Goal: Communication & Community: Ask a question

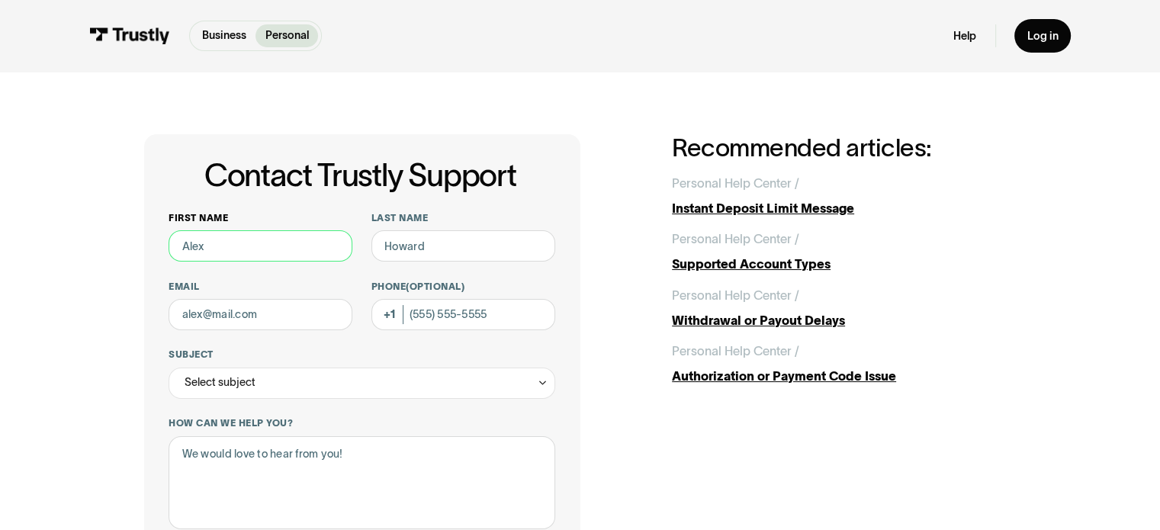
drag, startPoint x: 218, startPoint y: 245, endPoint x: 227, endPoint y: 243, distance: 9.4
click at [218, 245] on input "First name" at bounding box center [261, 245] width 184 height 31
click at [114, 286] on div "Contact Trustly Support First name Last name Email Phone (Optional) Subject Sel…" at bounding box center [579, 491] width 1097 height 838
drag, startPoint x: 281, startPoint y: 249, endPoint x: 140, endPoint y: 236, distance: 141.0
click at [140, 236] on div "Contact Trustly Support First name Last name Email Phone (Optional) Subject Sel…" at bounding box center [579, 491] width 1097 height 838
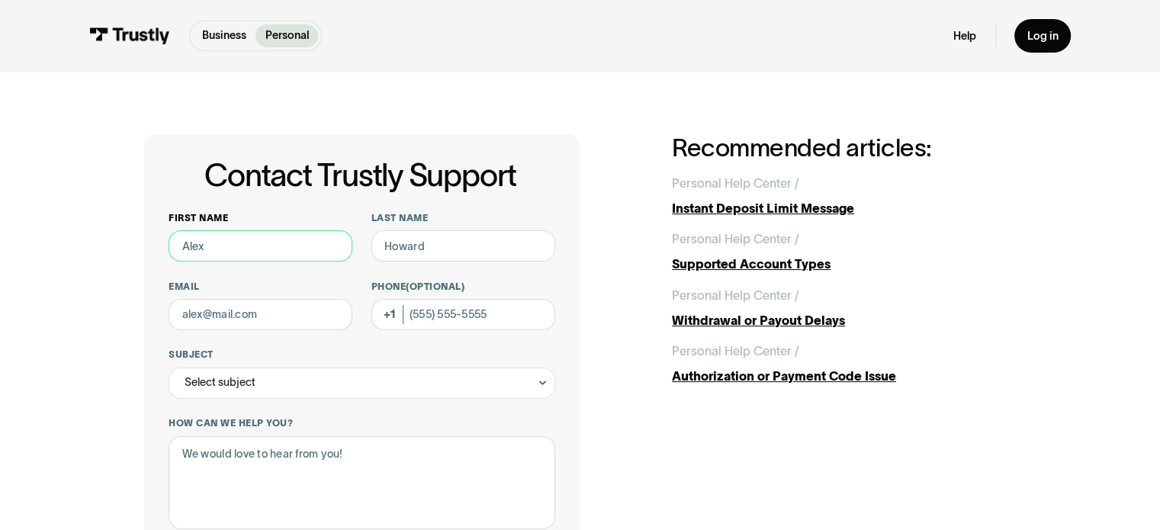
click at [215, 241] on input "First name" at bounding box center [261, 245] width 184 height 31
drag, startPoint x: 640, startPoint y: 233, endPoint x: 609, endPoint y: 220, distance: 34.2
click at [637, 233] on div "Contact Trustly Support First name Last name Email Phone (Optional) Subject Sel…" at bounding box center [580, 491] width 872 height 714
drag, startPoint x: 217, startPoint y: 257, endPoint x: 172, endPoint y: 237, distance: 48.5
click at [172, 240] on input "First name" at bounding box center [261, 245] width 184 height 31
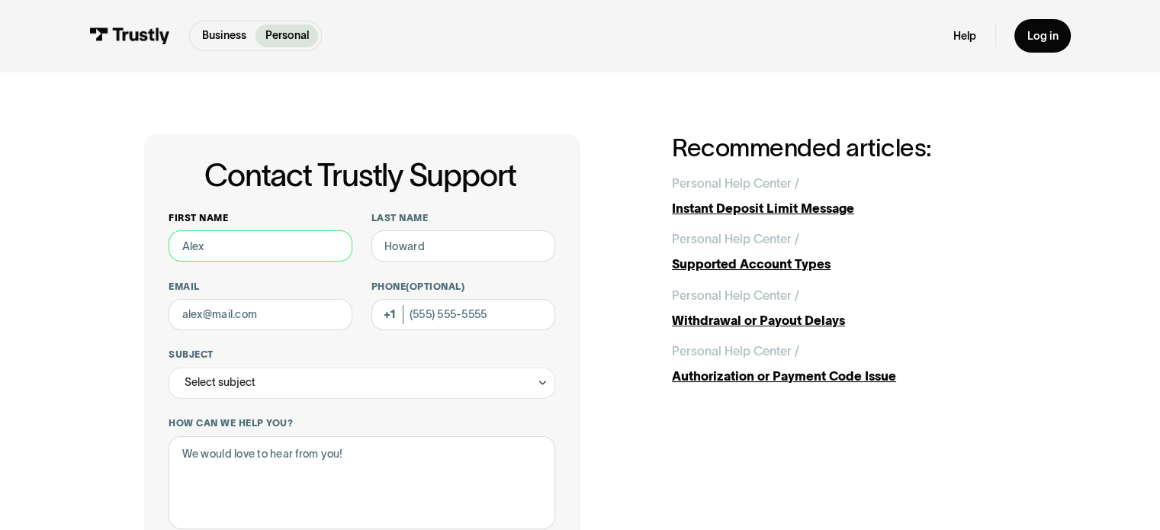
type input "a"
type input "oTIS"
type input "Q"
click at [219, 255] on input "oTIS" at bounding box center [261, 245] width 184 height 31
type input "o"
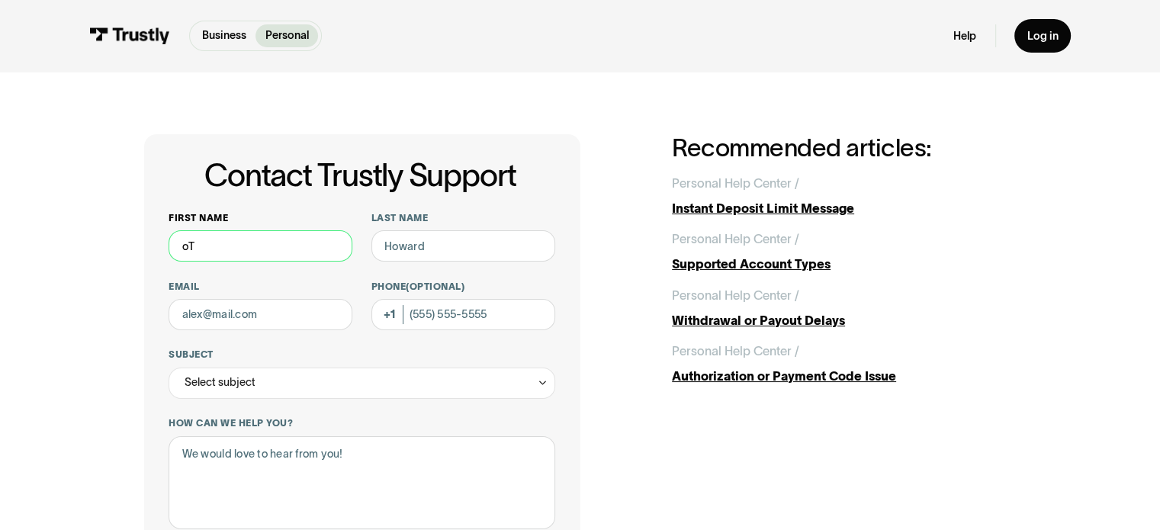
type input "o"
drag, startPoint x: 218, startPoint y: 255, endPoint x: 182, endPoint y: 251, distance: 36.9
click at [182, 251] on input "First name" at bounding box center [261, 245] width 184 height 31
type input "oTIS"
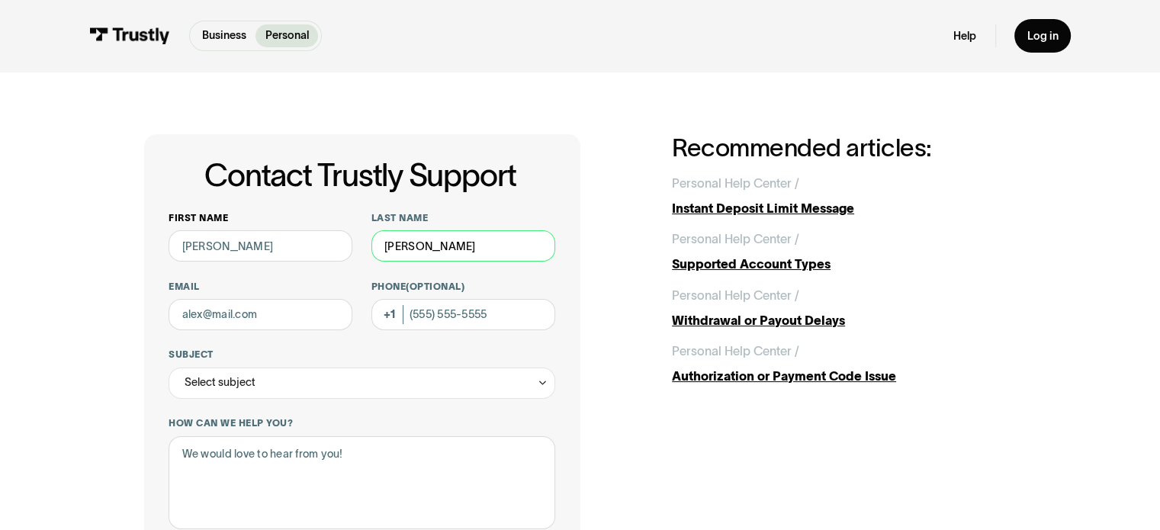
type input "cOLLINS"
type input "ocoll2208@gmail.com"
type input "(980) 328-2550"
click at [206, 383] on div "Select subject" at bounding box center [220, 382] width 71 height 19
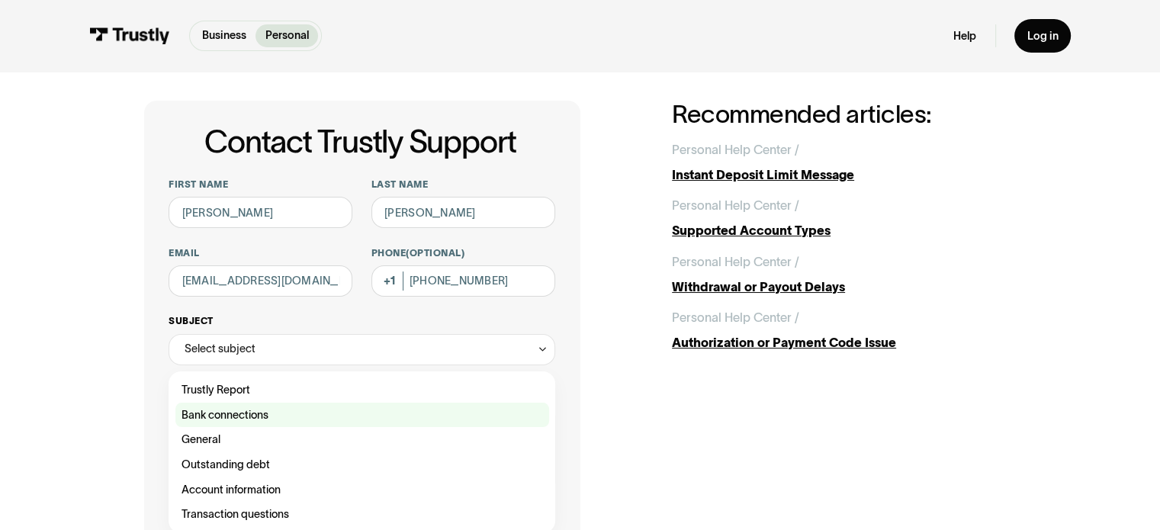
scroll to position [76, 0]
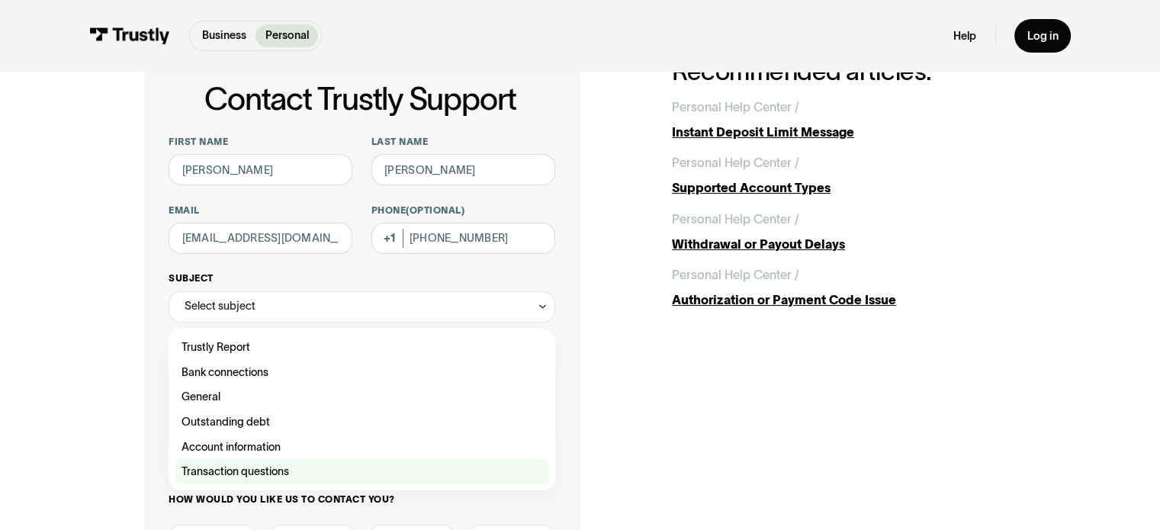
click at [262, 479] on div "Contact Trustly Support" at bounding box center [362, 471] width 374 height 25
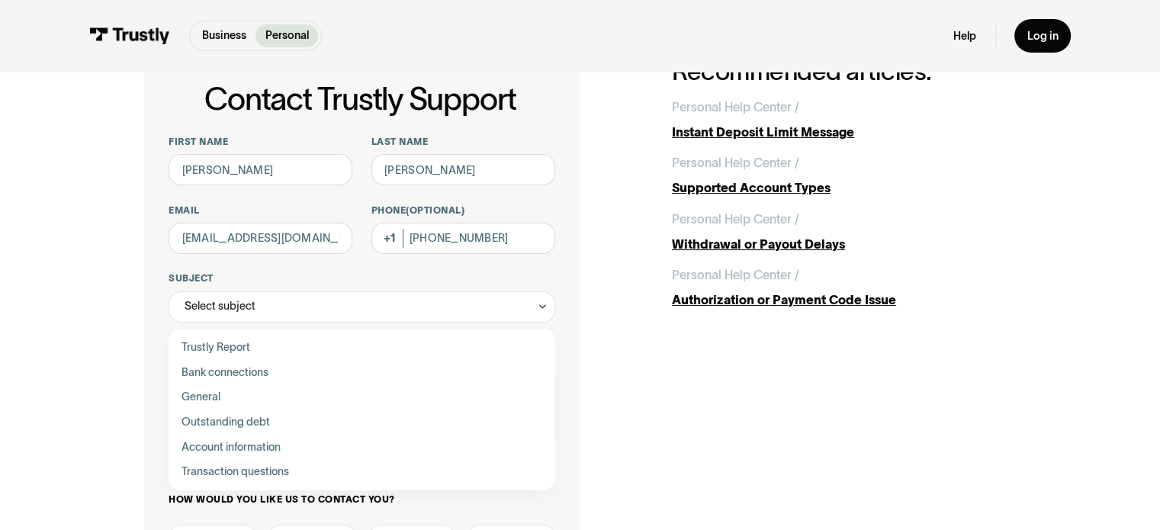
type input "**********"
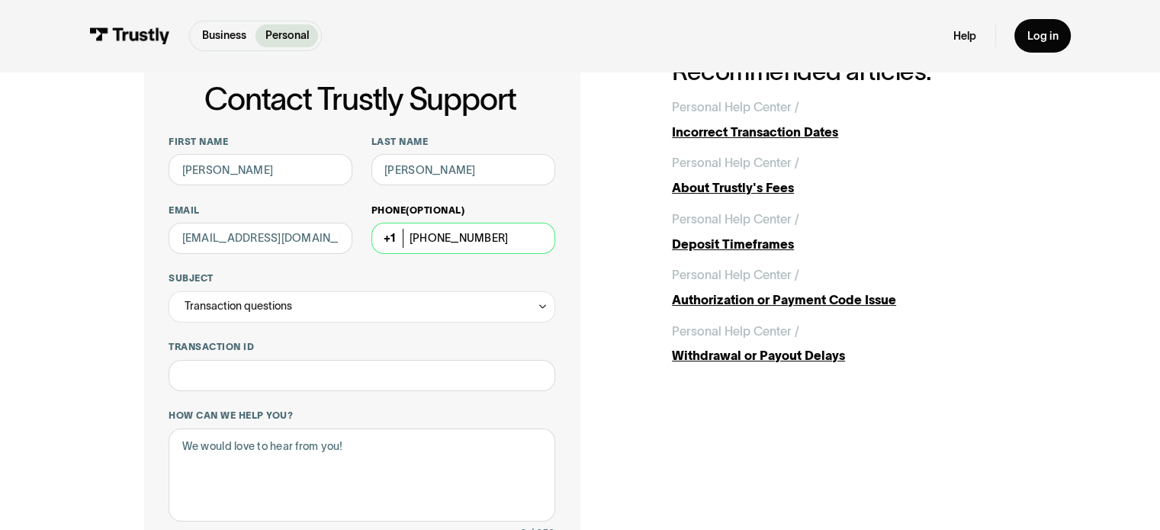
drag, startPoint x: 496, startPoint y: 240, endPoint x: 479, endPoint y: 237, distance: 17.1
click at [479, 237] on input "(980) 328-2550" at bounding box center [463, 238] width 184 height 31
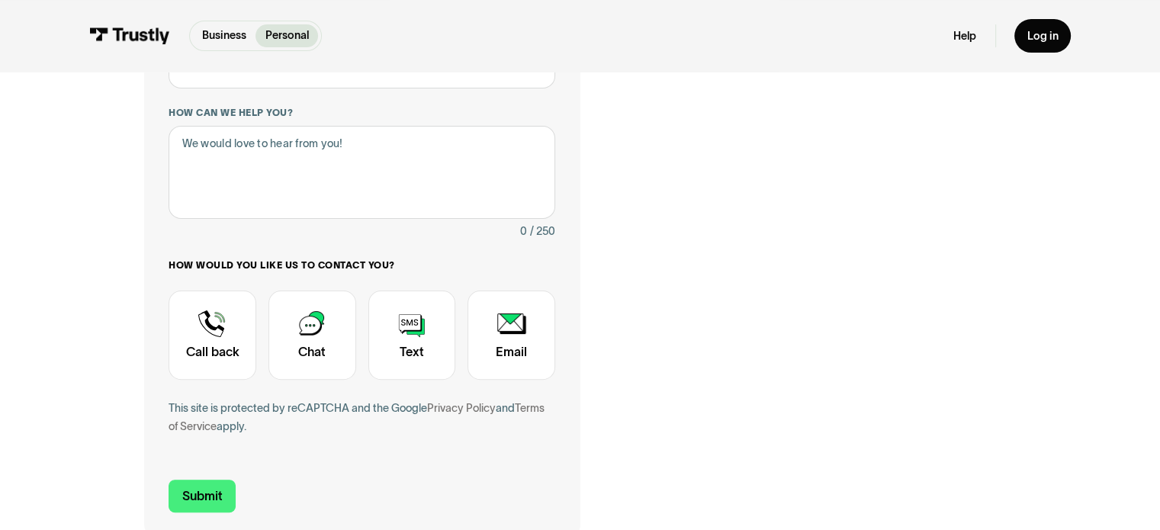
scroll to position [381, 0]
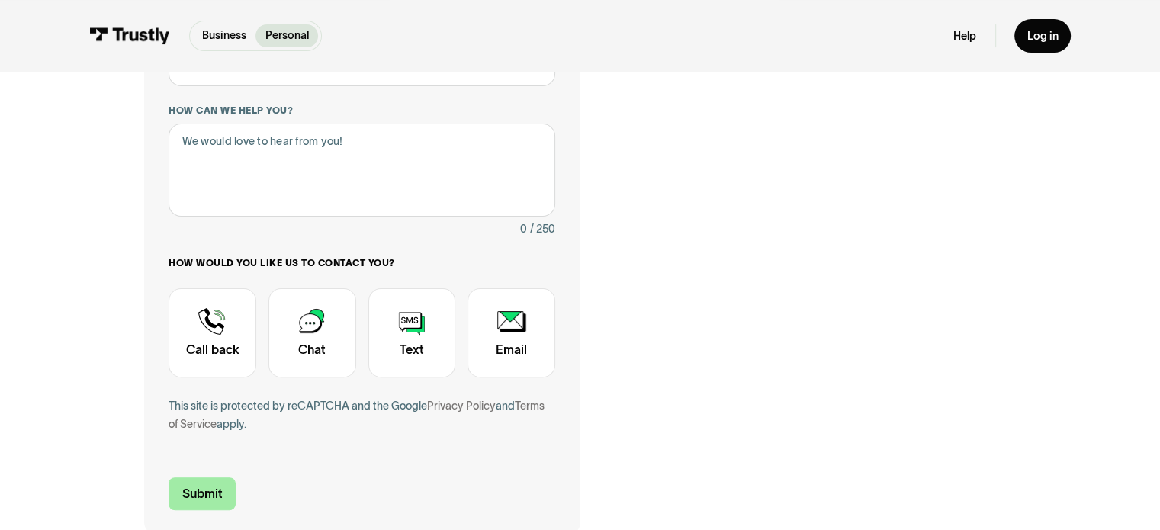
type input "(980) 328-2559"
click at [182, 503] on input "Submit" at bounding box center [202, 493] width 67 height 33
click at [192, 483] on input "Submit" at bounding box center [202, 493] width 67 height 33
click at [196, 142] on textarea "How can we help you?" at bounding box center [362, 171] width 386 height 94
type textarea "TRUSTLEY TRANSACTIONS"
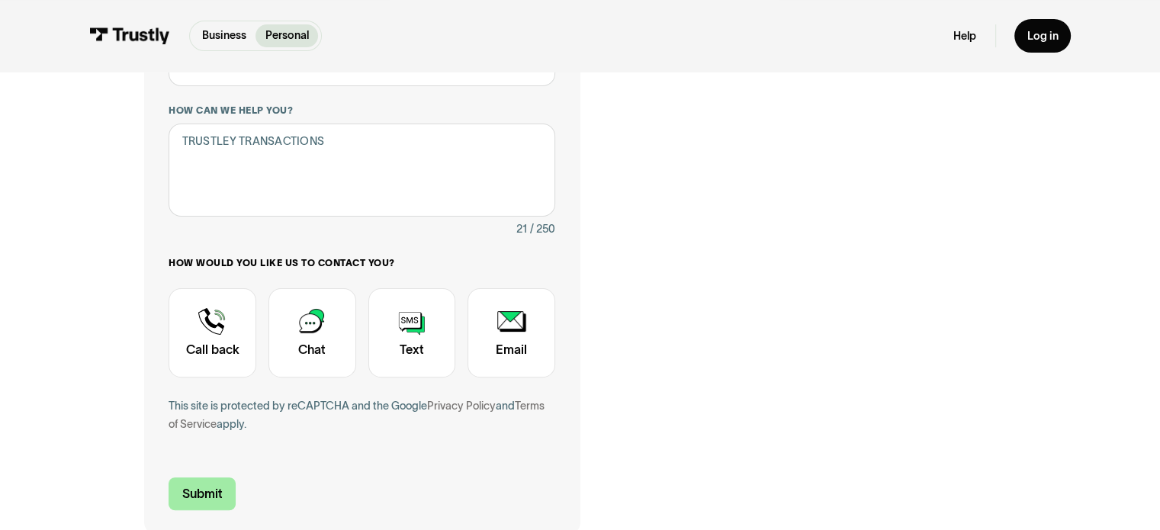
click at [191, 500] on input "Submit" at bounding box center [202, 493] width 67 height 33
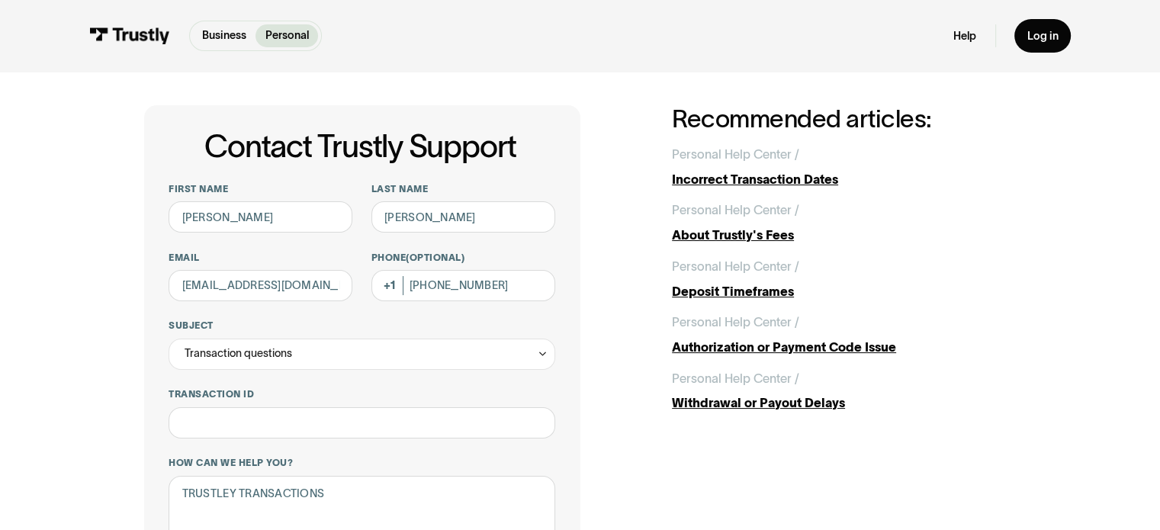
scroll to position [76, 0]
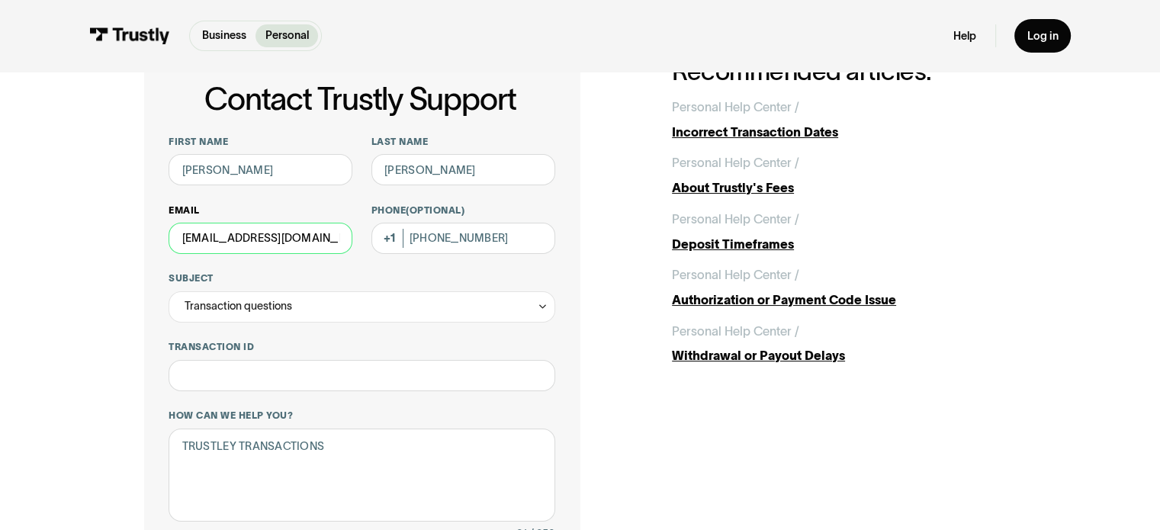
click at [232, 236] on input "ocoll2208@gmail.com" at bounding box center [261, 238] width 184 height 31
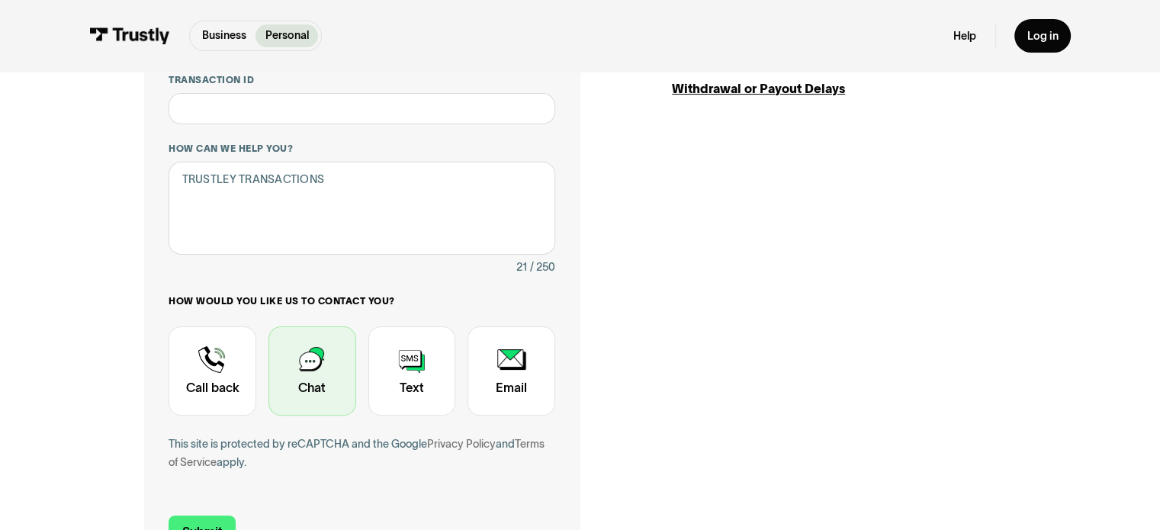
scroll to position [381, 0]
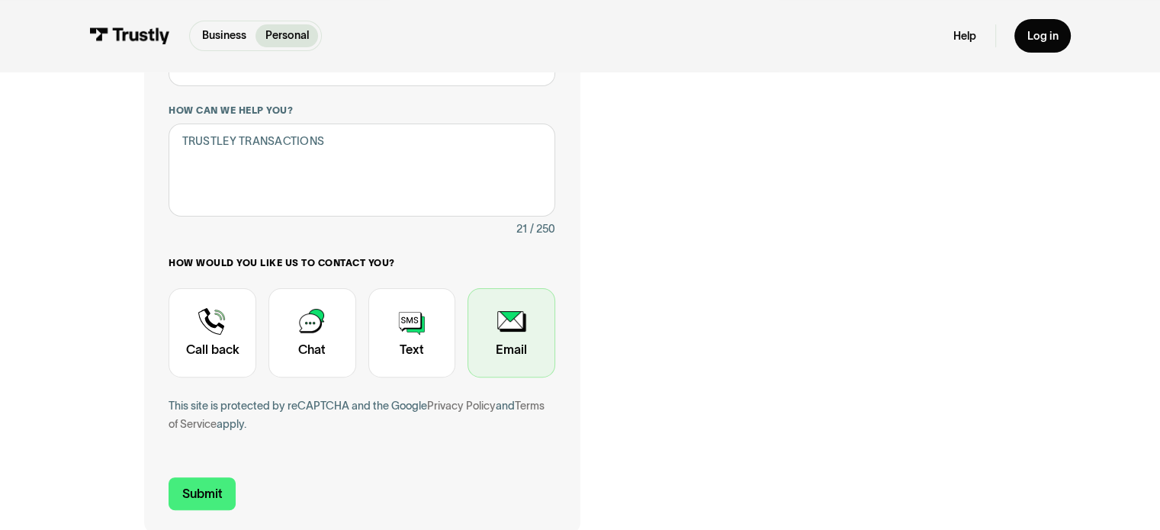
type input "ocoll2209@gmail.com"
click at [525, 335] on div "Contact Trustly Support" at bounding box center [512, 333] width 88 height 90
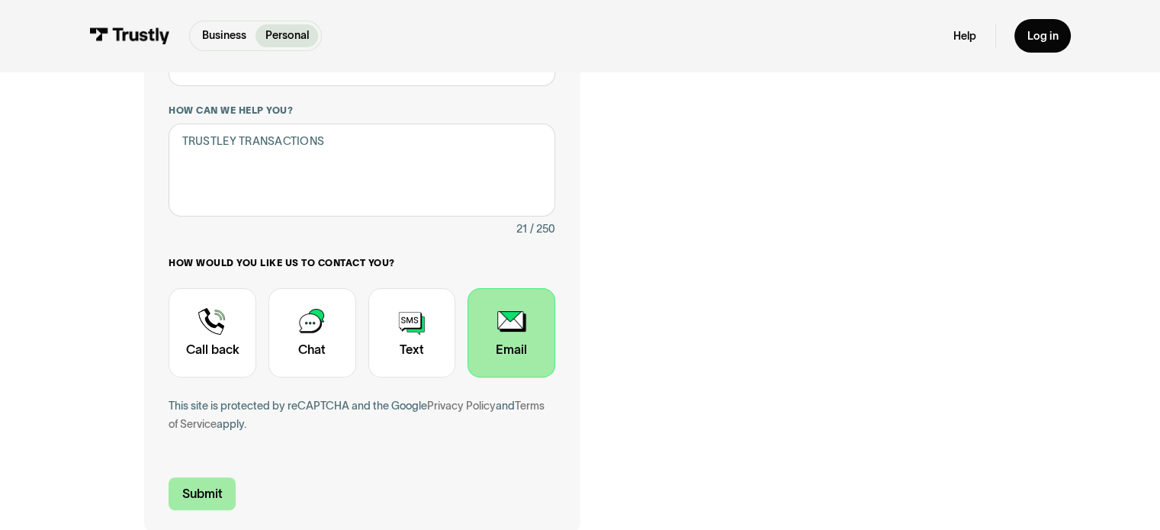
click at [198, 496] on input "Submit" at bounding box center [202, 493] width 67 height 33
type input "+19803282559"
